Goal: Information Seeking & Learning: Learn about a topic

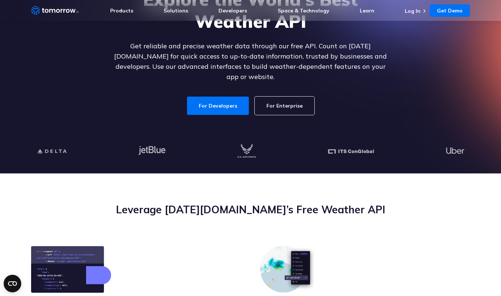
scroll to position [81, 0]
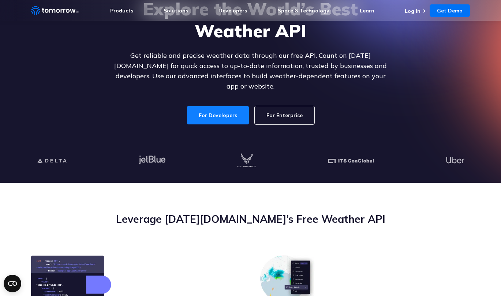
click at [213, 113] on link "For Developers" at bounding box center [218, 115] width 62 height 18
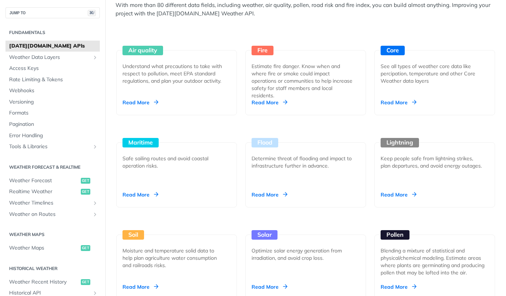
scroll to position [662, 0]
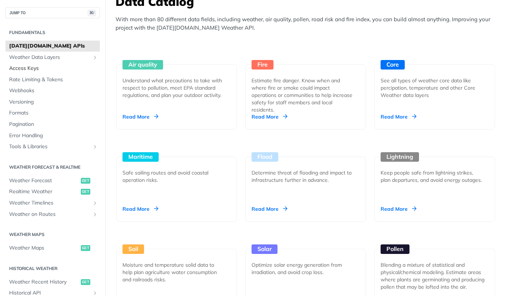
click at [29, 68] on span "Access Keys" at bounding box center [53, 68] width 89 height 7
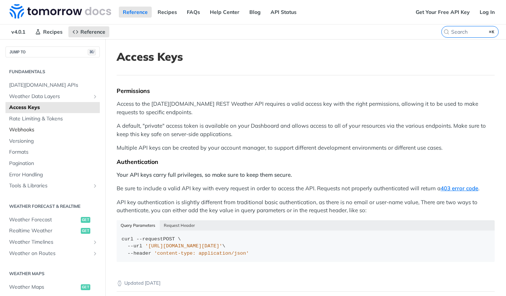
click at [24, 132] on span "Webhooks" at bounding box center [53, 129] width 89 height 7
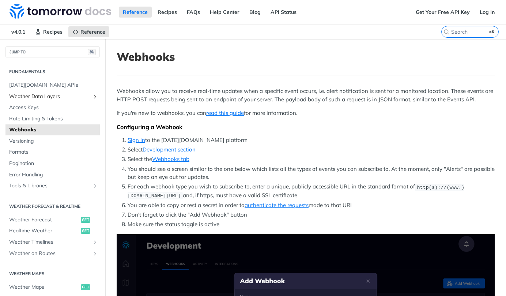
click at [36, 95] on span "Weather Data Layers" at bounding box center [49, 96] width 81 height 7
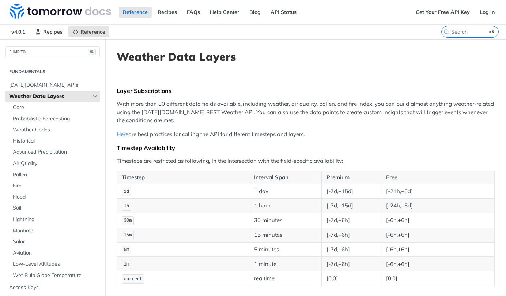
click at [122, 135] on link "Here" at bounding box center [123, 134] width 12 height 7
click at [26, 118] on span "Probabilistic Forecasting" at bounding box center [55, 118] width 85 height 7
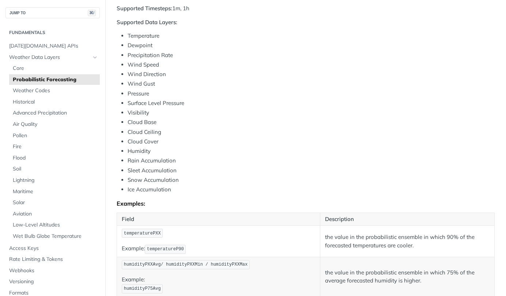
scroll to position [396, 0]
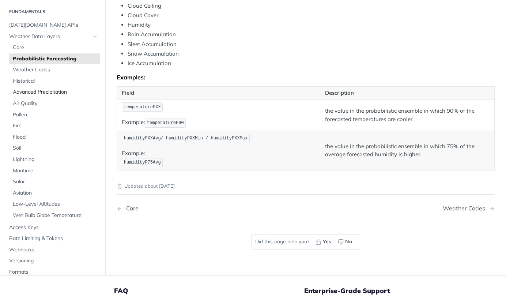
click at [42, 91] on span "Advanced Precipitation" at bounding box center [55, 92] width 85 height 7
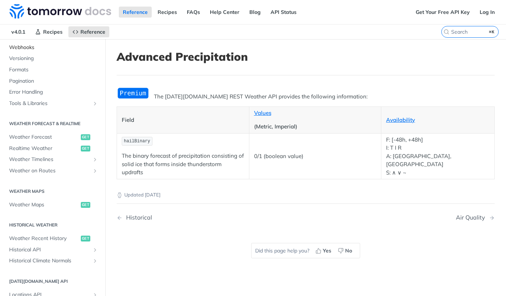
scroll to position [307, 0]
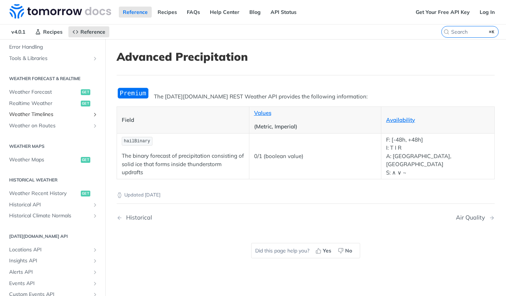
click at [48, 112] on span "Weather Timelines" at bounding box center [49, 114] width 81 height 7
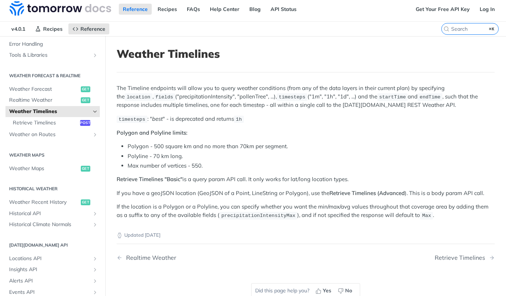
scroll to position [56, 0]
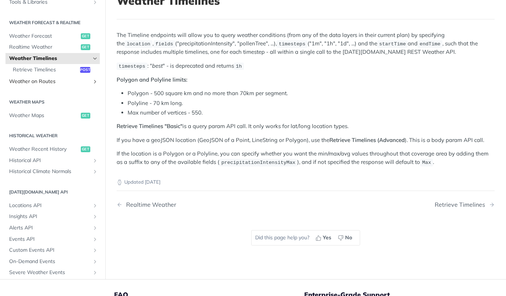
click at [46, 81] on span "Weather on Routes" at bounding box center [49, 81] width 81 height 7
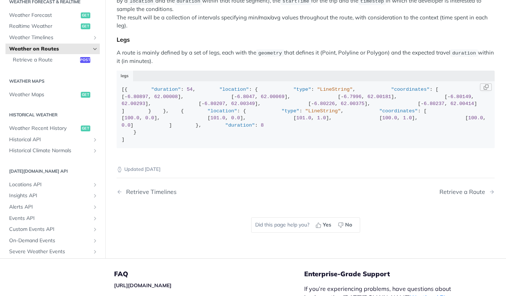
scroll to position [177, 0]
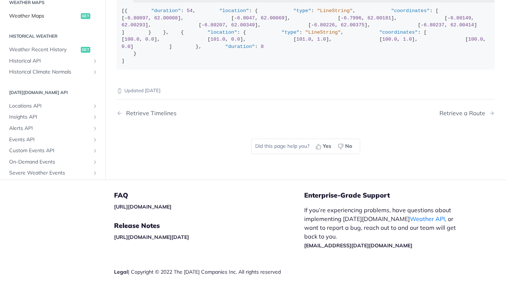
click at [26, 19] on span "Weather Maps" at bounding box center [44, 15] width 70 height 7
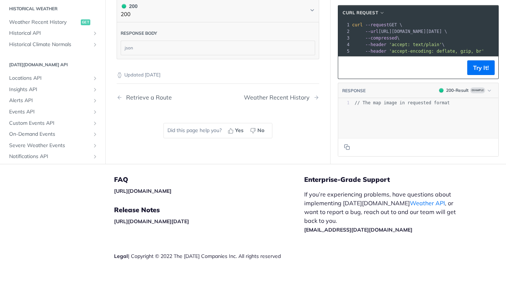
scroll to position [1080, 0]
click at [29, 82] on span "Locations API" at bounding box center [49, 78] width 81 height 7
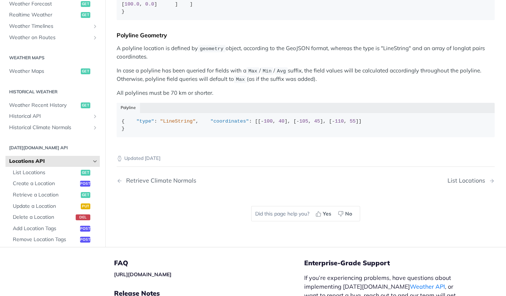
scroll to position [451, 0]
